Goal: Navigation & Orientation: Find specific page/section

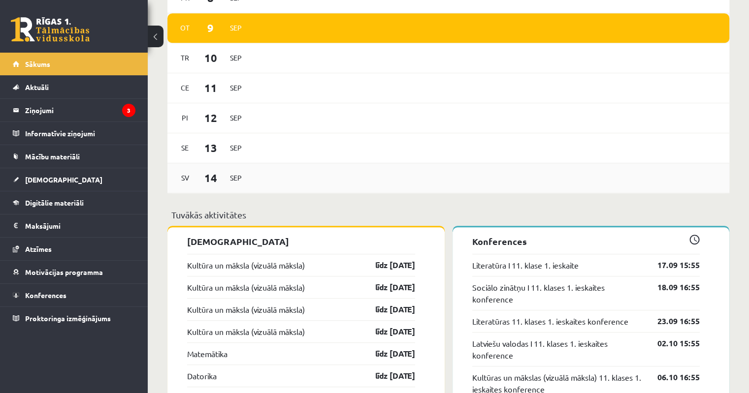
scroll to position [640, 0]
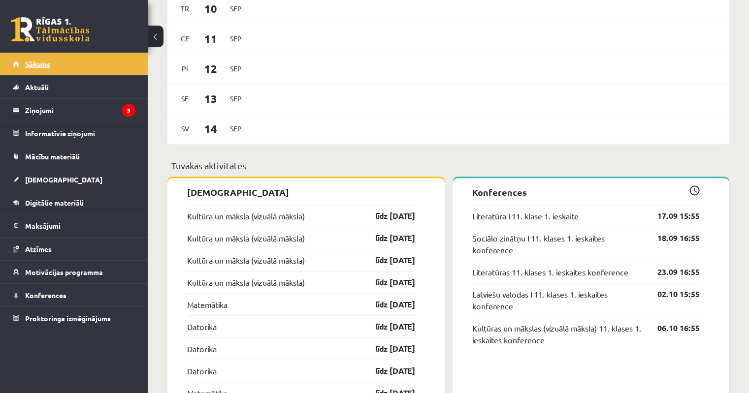
click at [35, 68] on link "Sākums" at bounding box center [74, 64] width 123 height 23
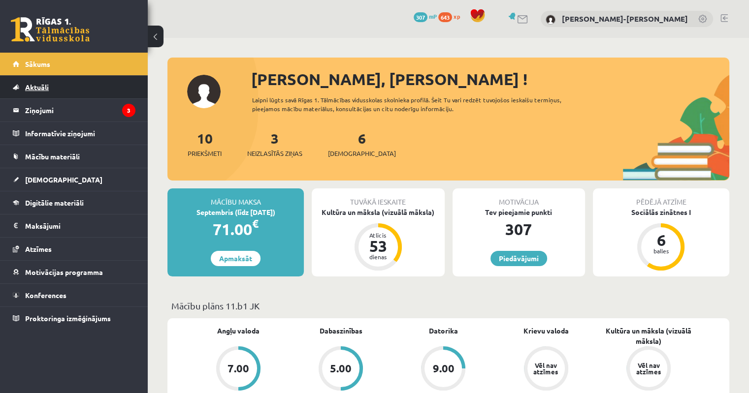
click at [32, 79] on link "Aktuāli" at bounding box center [74, 87] width 123 height 23
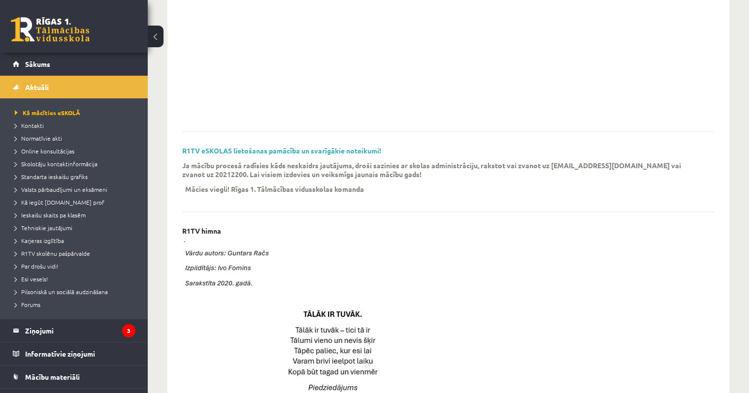
scroll to position [148, 0]
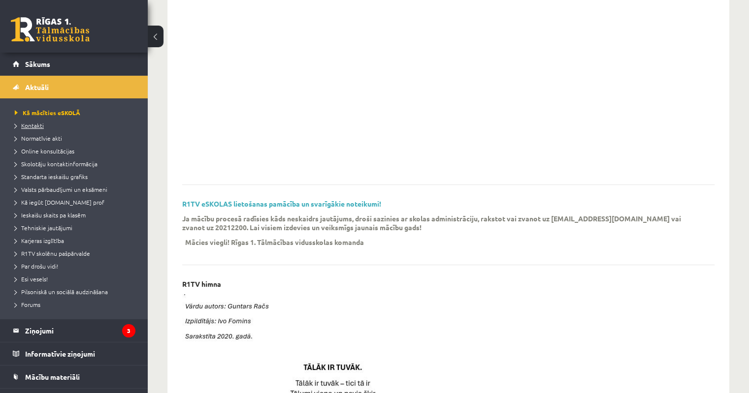
click at [36, 123] on span "Kontakti" at bounding box center [29, 126] width 29 height 8
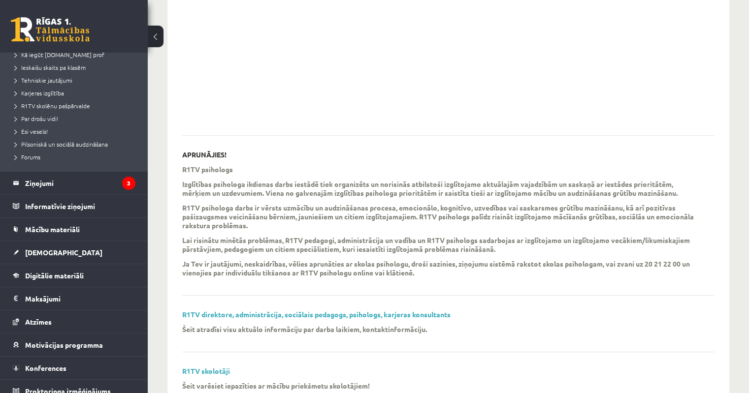
scroll to position [234, 0]
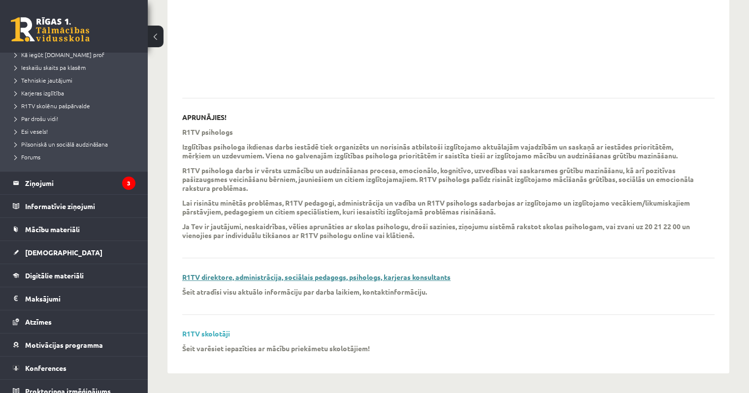
click at [198, 276] on link "R1TV direktore, administrācija, sociālais pedagogs, psihologs, karjeras konsult…" at bounding box center [316, 277] width 268 height 9
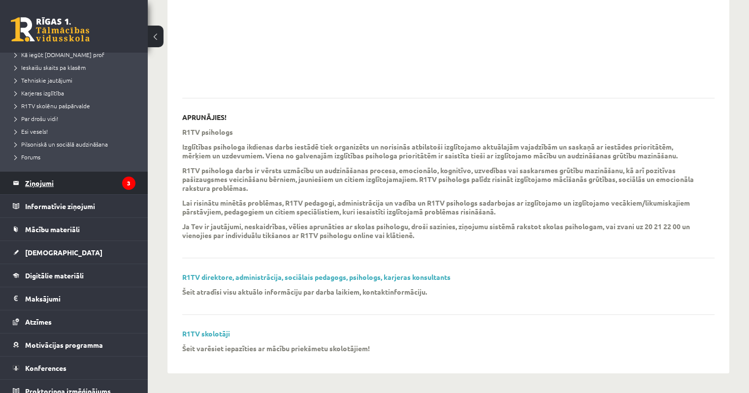
click at [48, 187] on legend "Ziņojumi 3" at bounding box center [80, 183] width 110 height 23
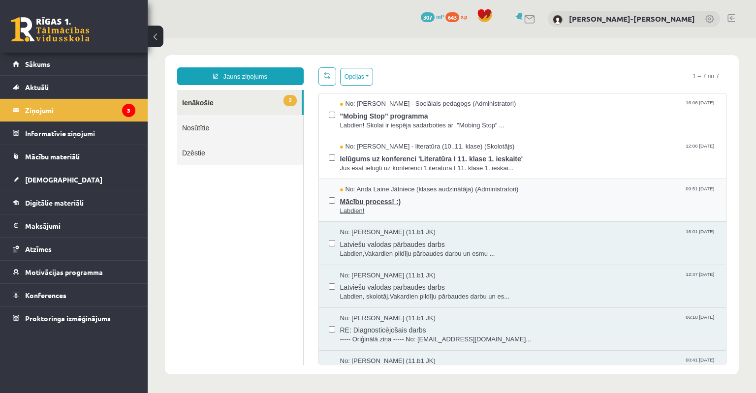
click at [388, 198] on span "Mācību process! :)" at bounding box center [528, 200] width 377 height 12
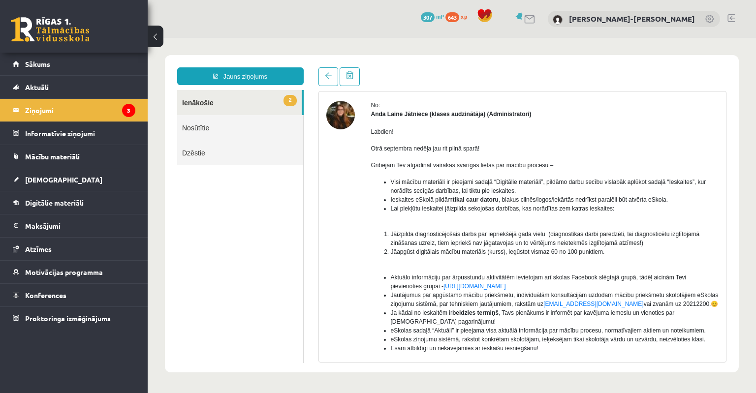
scroll to position [126, 0]
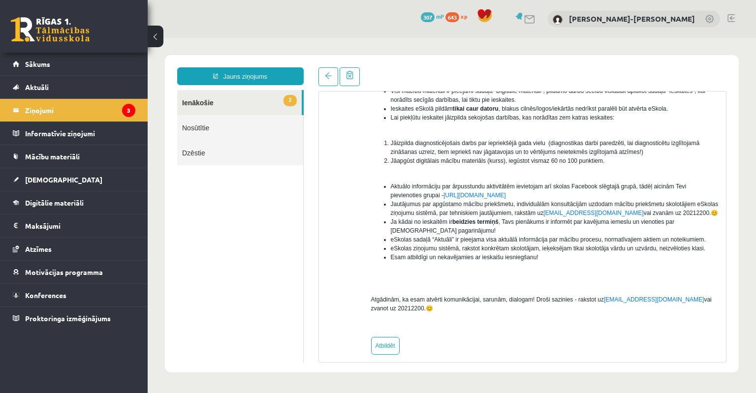
click at [190, 102] on link "2 Ienākošie" at bounding box center [239, 102] width 125 height 25
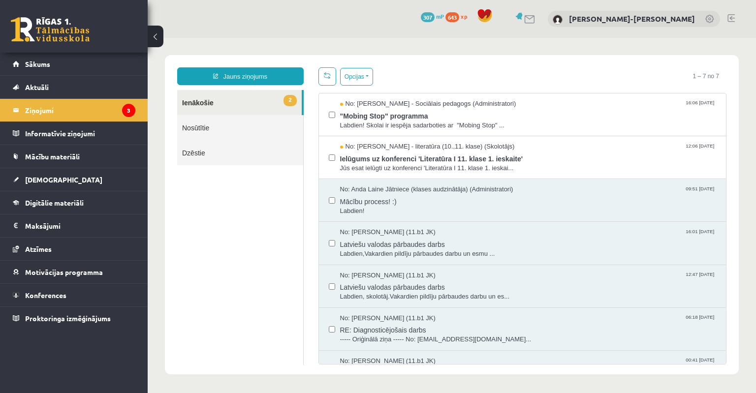
scroll to position [0, 0]
click at [368, 75] on button "Opcijas" at bounding box center [356, 77] width 33 height 18
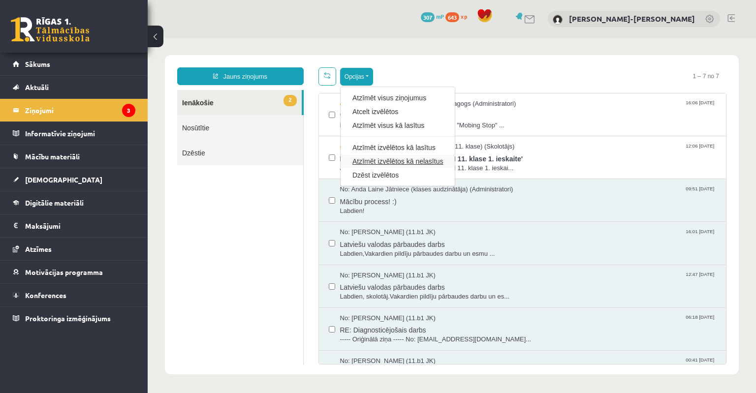
click at [378, 161] on link "Atzīmēt izvēlētos kā nelasītus" at bounding box center [398, 162] width 91 height 10
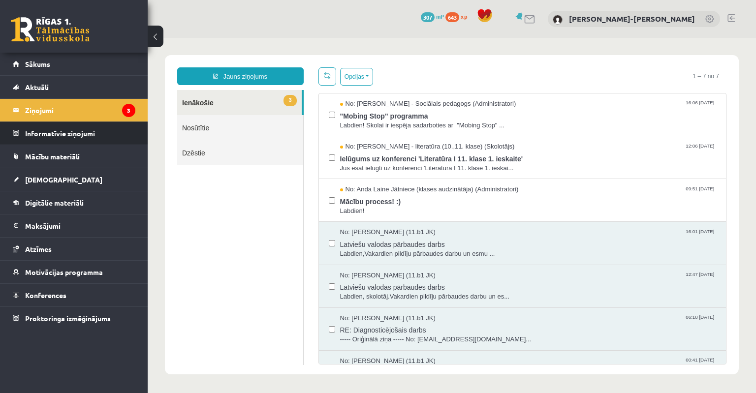
click at [77, 136] on legend "Informatīvie ziņojumi 0" at bounding box center [80, 133] width 110 height 23
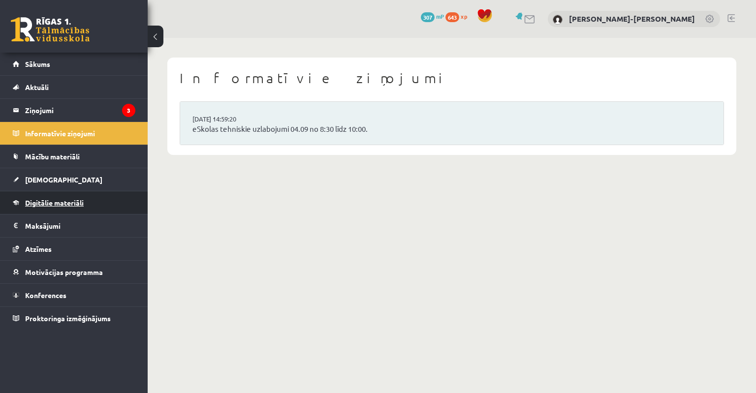
click at [71, 205] on span "Digitālie materiāli" at bounding box center [54, 202] width 59 height 9
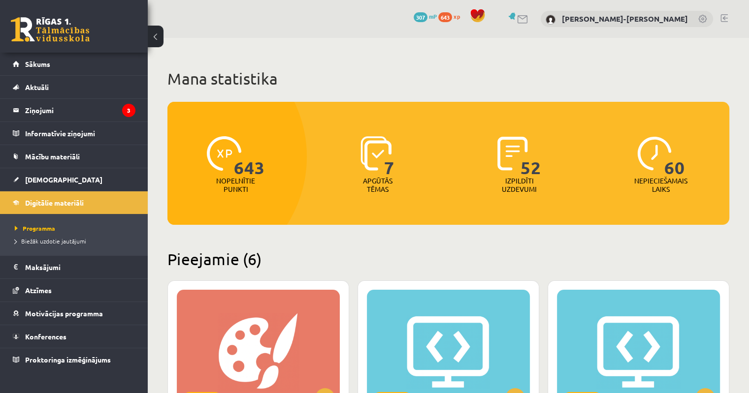
click at [651, 159] on img at bounding box center [654, 153] width 34 height 34
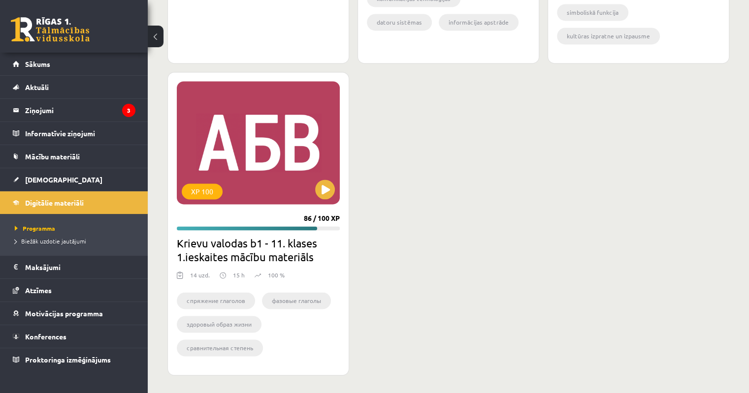
scroll to position [1478, 0]
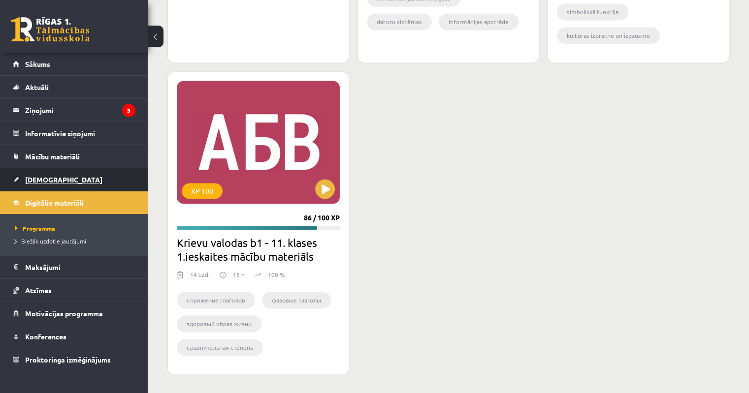
click at [50, 179] on span "[DEMOGRAPHIC_DATA]" at bounding box center [63, 179] width 77 height 9
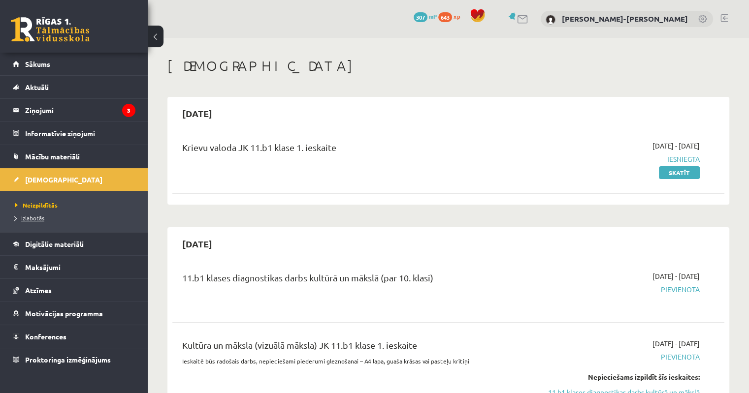
click at [41, 214] on span "Izlabotās" at bounding box center [30, 218] width 30 height 8
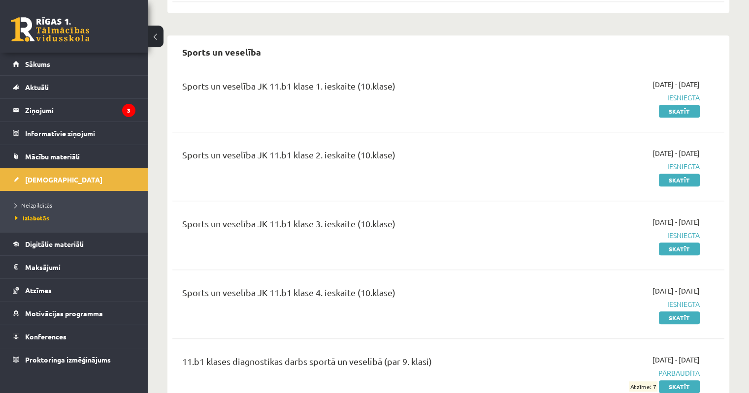
scroll to position [856, 0]
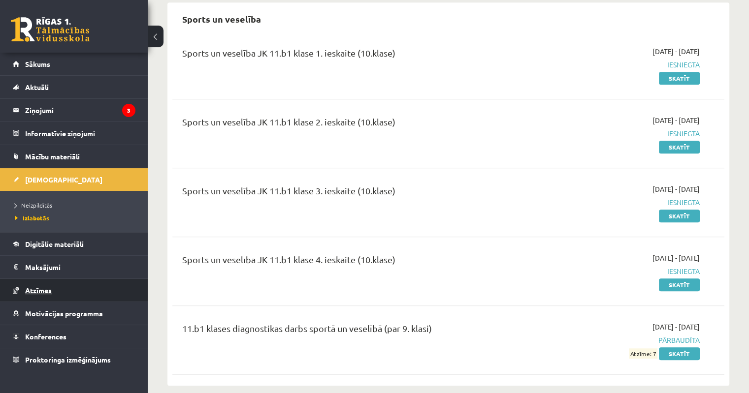
click at [32, 288] on span "Atzīmes" at bounding box center [38, 290] width 27 height 9
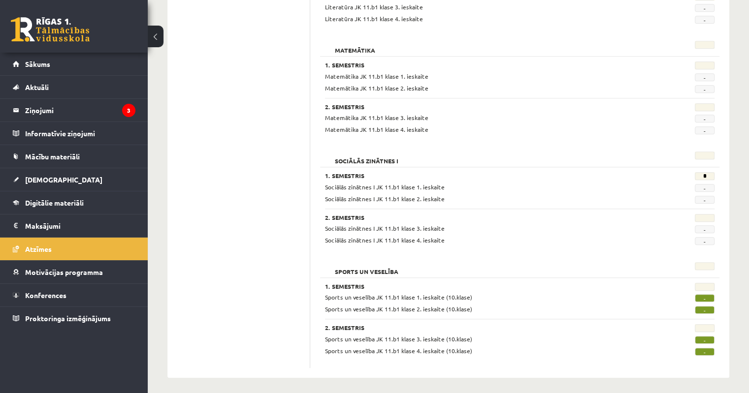
scroll to position [898, 0]
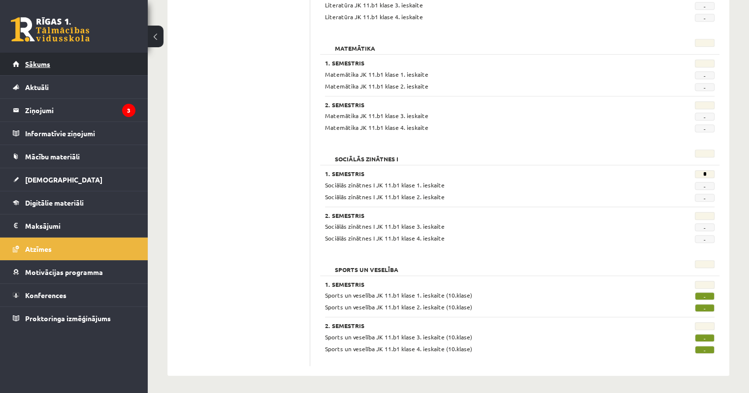
click at [42, 63] on span "Sākums" at bounding box center [37, 64] width 25 height 9
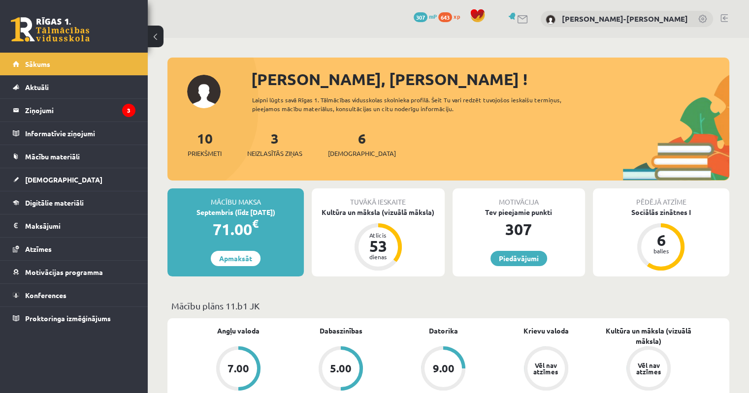
click at [721, 12] on div "0 Dāvanas 307 mP 643 xp Martins Frīdenbergs-Tomašs" at bounding box center [448, 19] width 601 height 38
click at [724, 18] on link at bounding box center [723, 18] width 7 height 8
click at [611, 17] on link "[PERSON_NAME]-[PERSON_NAME]" at bounding box center [625, 19] width 126 height 10
